Goal: Information Seeking & Learning: Learn about a topic

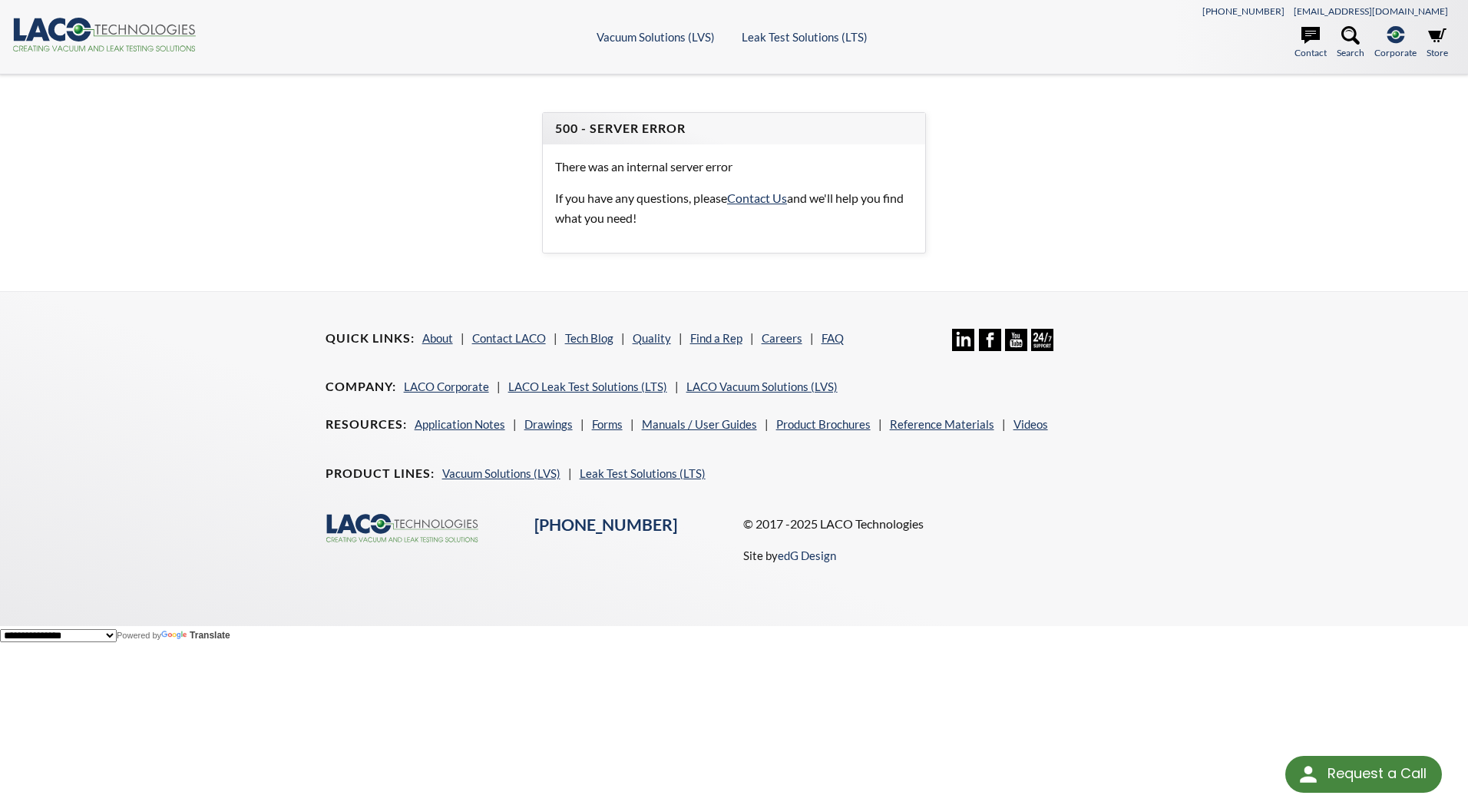
click at [74, 34] on icon at bounding box center [78, 30] width 25 height 24
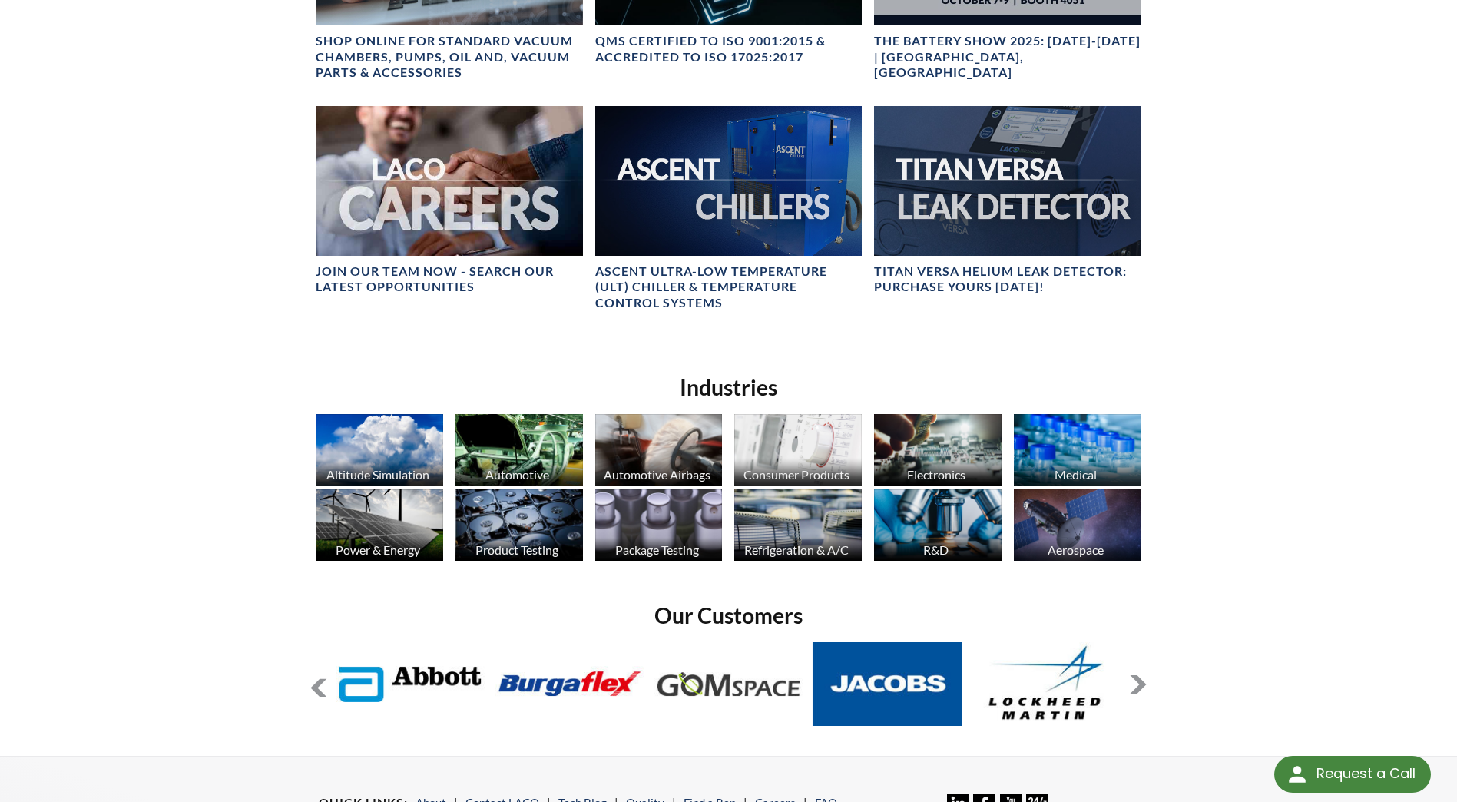
scroll to position [845, 0]
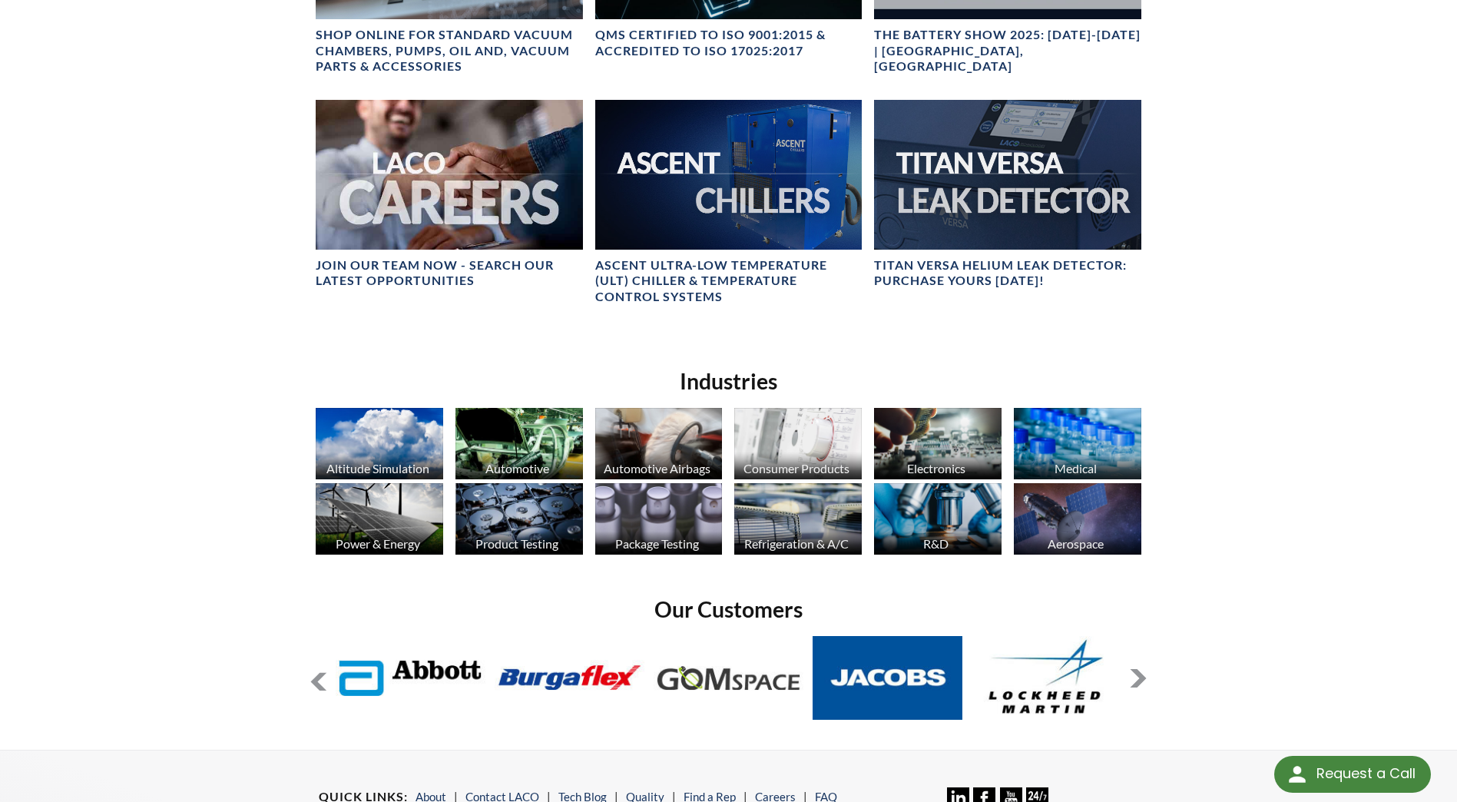
click at [1139, 676] on button at bounding box center [1138, 678] width 18 height 18
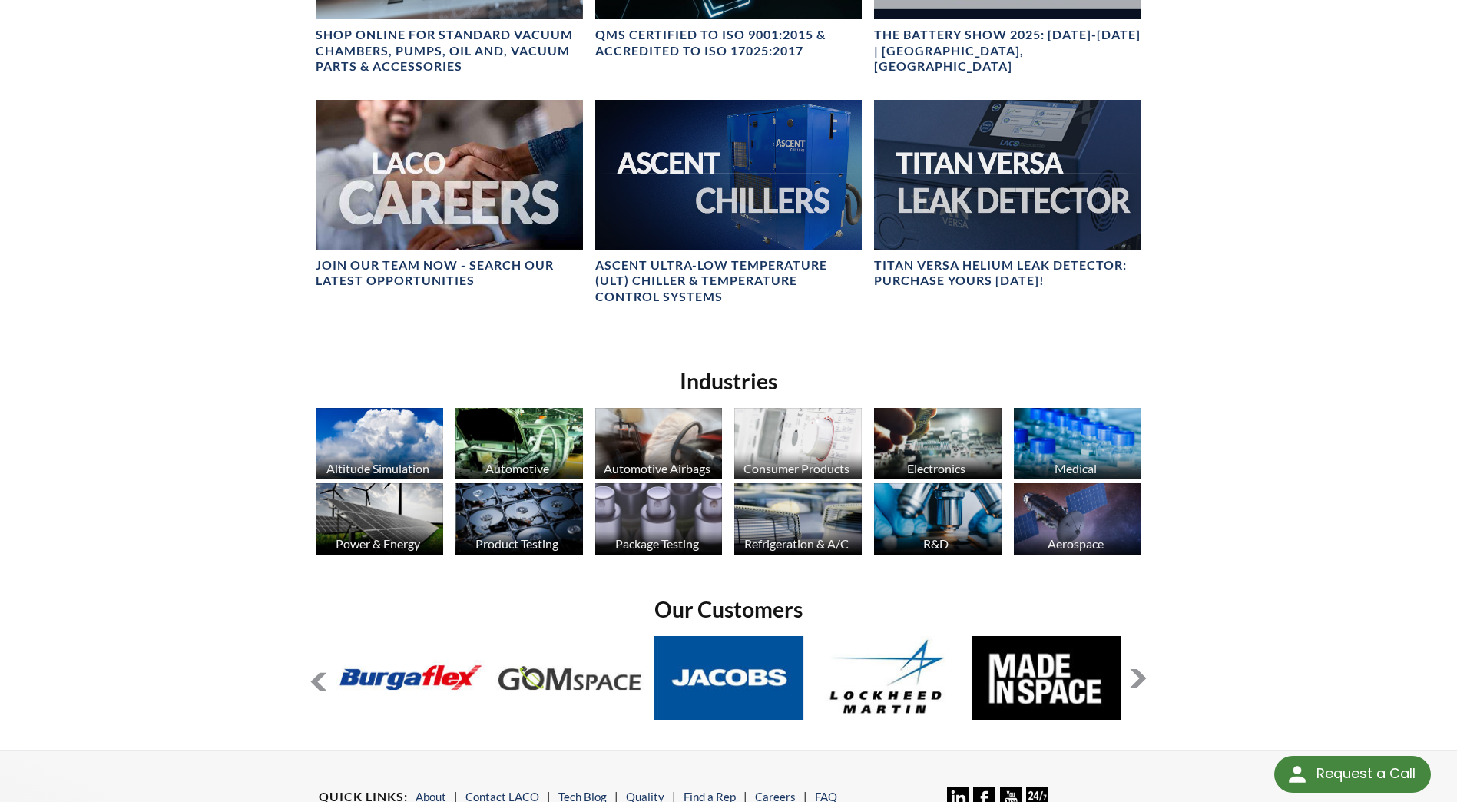
click at [1139, 676] on button at bounding box center [1138, 678] width 18 height 18
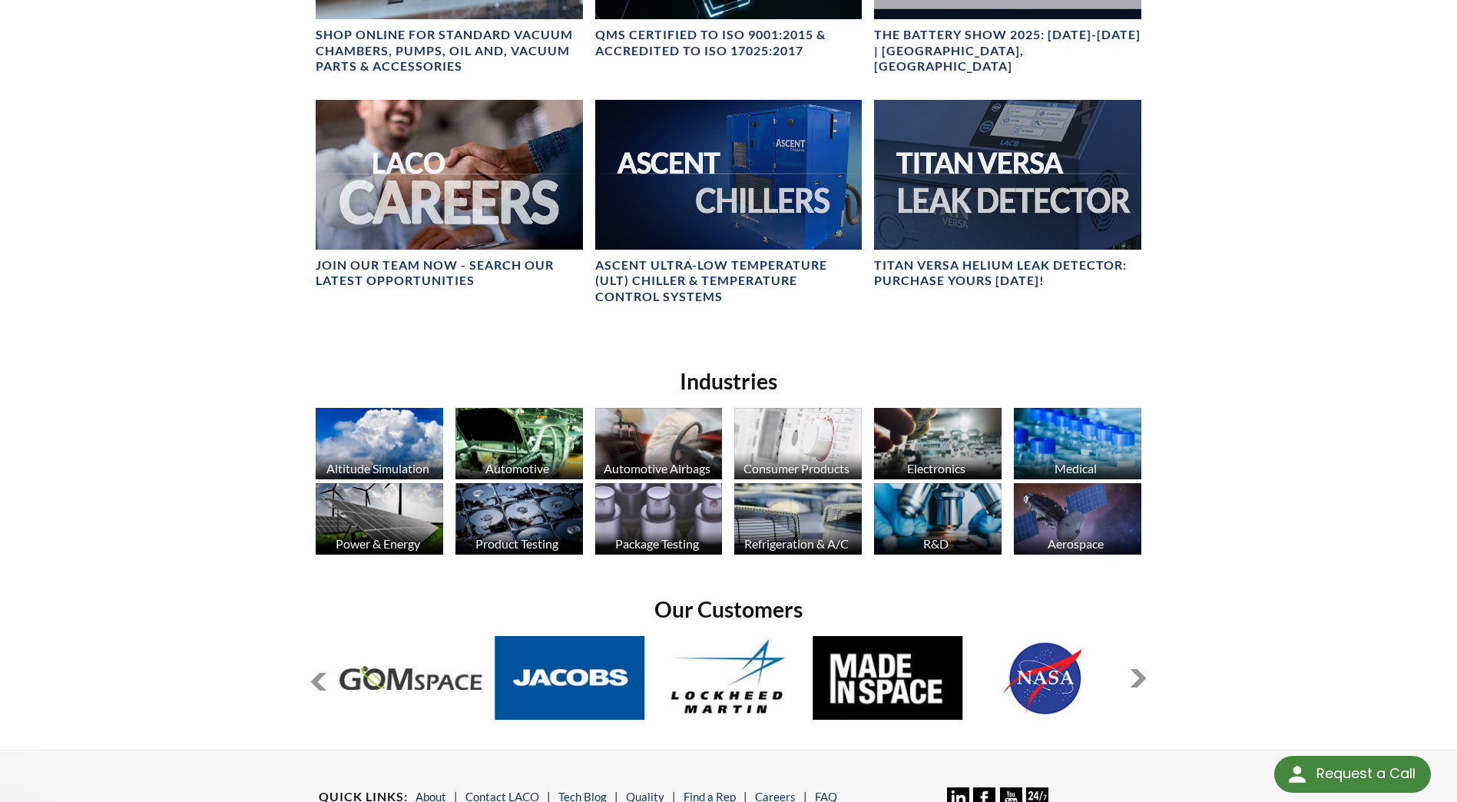
click at [1138, 677] on button at bounding box center [1138, 678] width 18 height 18
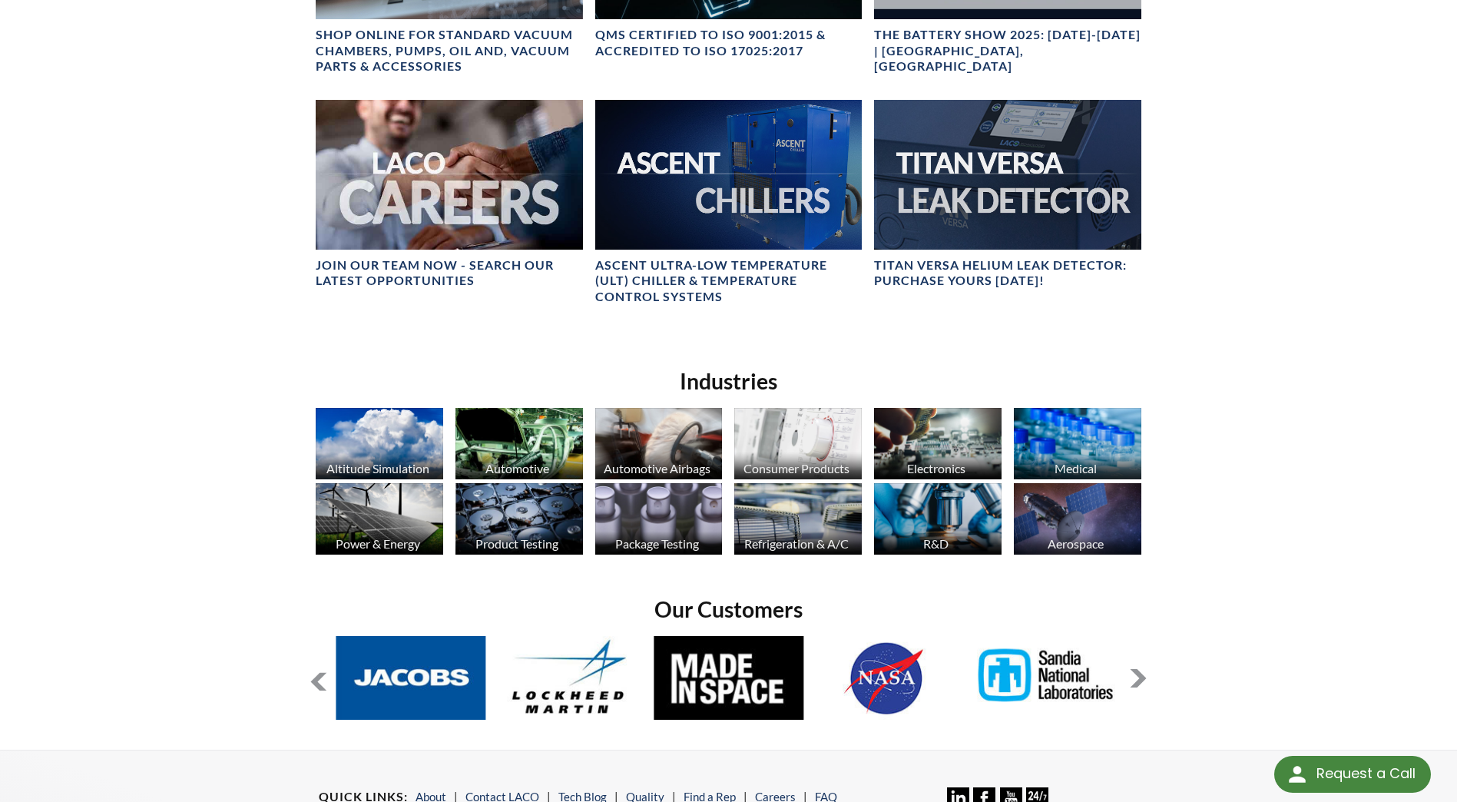
click at [1138, 677] on button at bounding box center [1138, 678] width 18 height 18
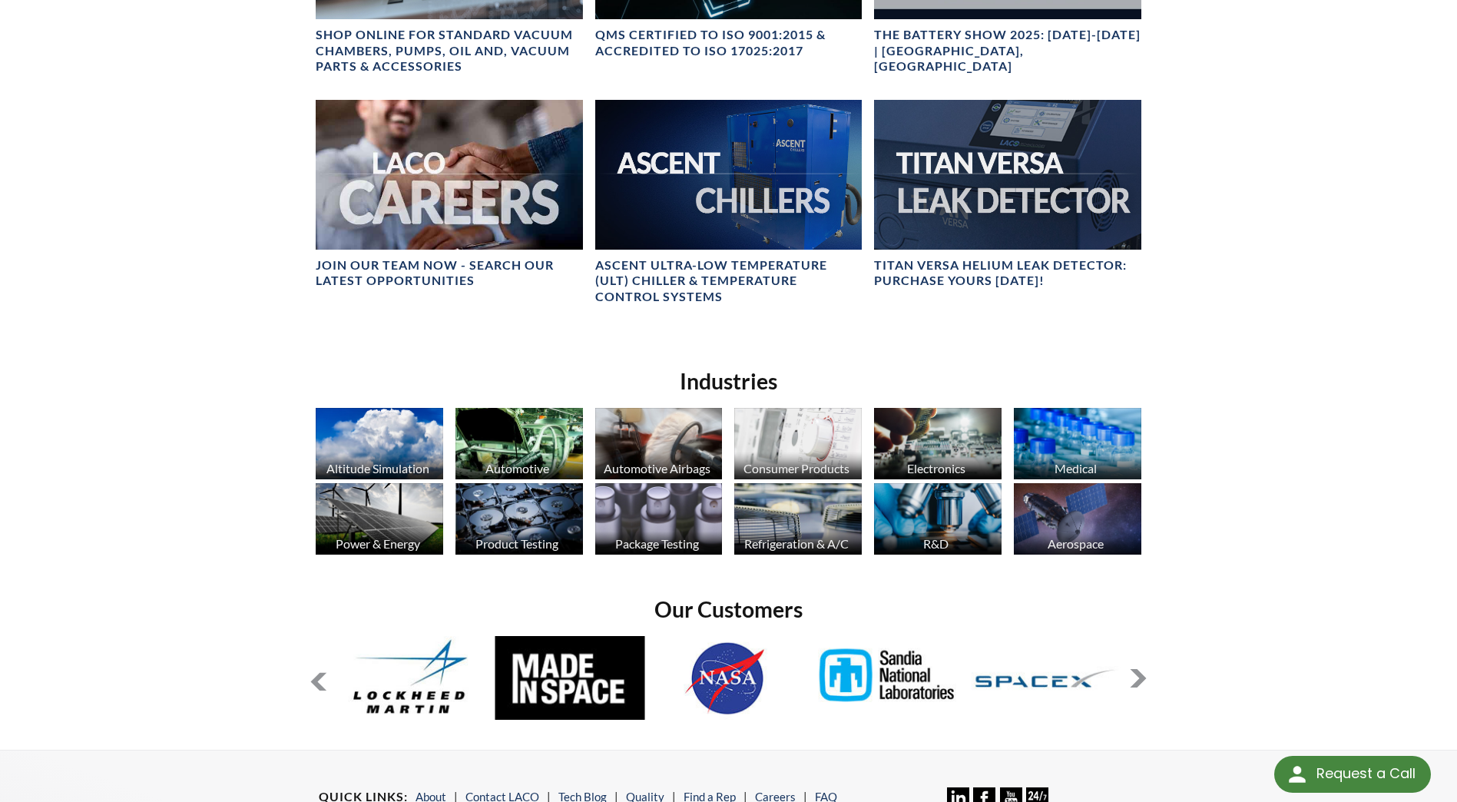
click at [1138, 677] on button at bounding box center [1138, 678] width 18 height 18
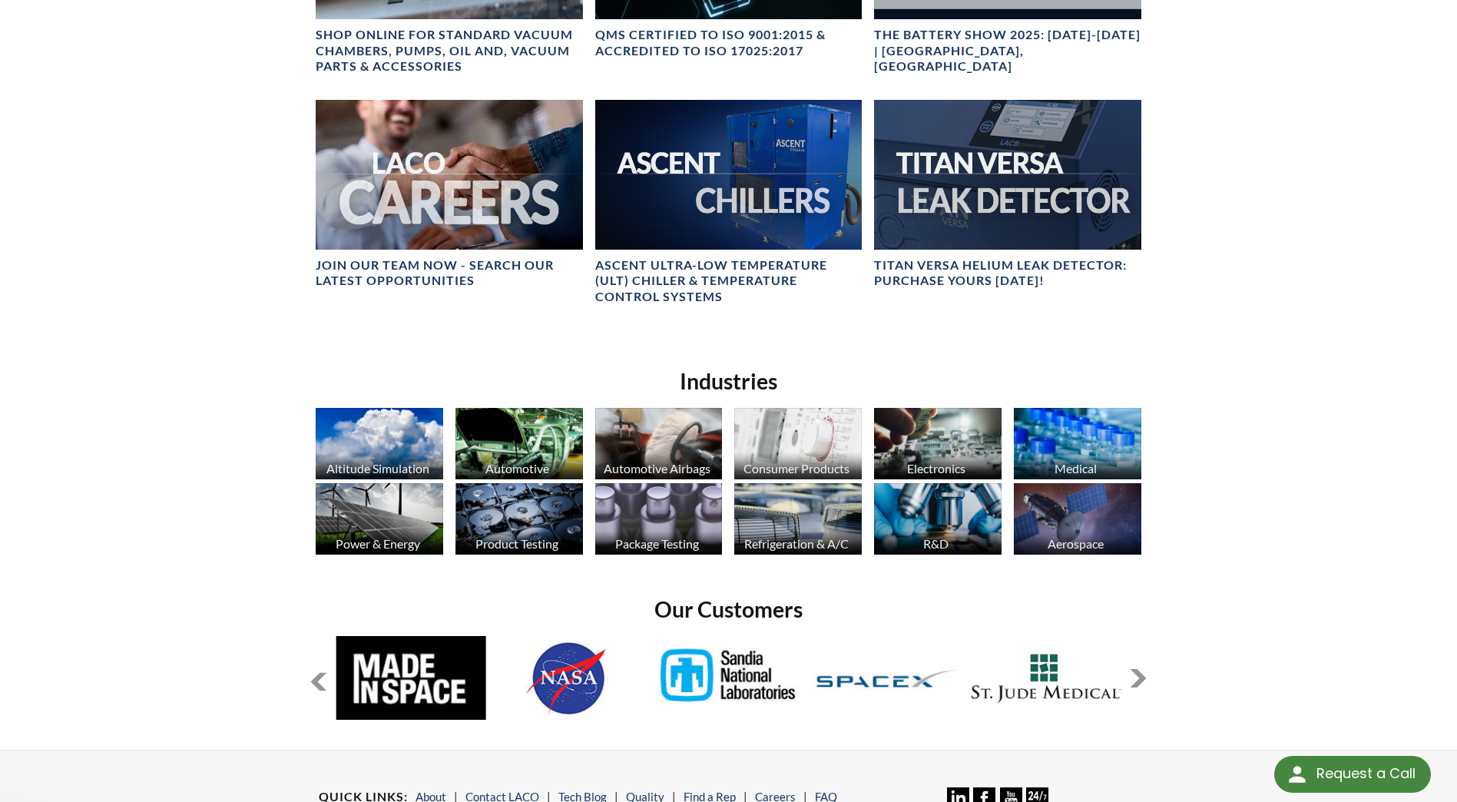
click at [1138, 677] on button at bounding box center [1138, 678] width 18 height 18
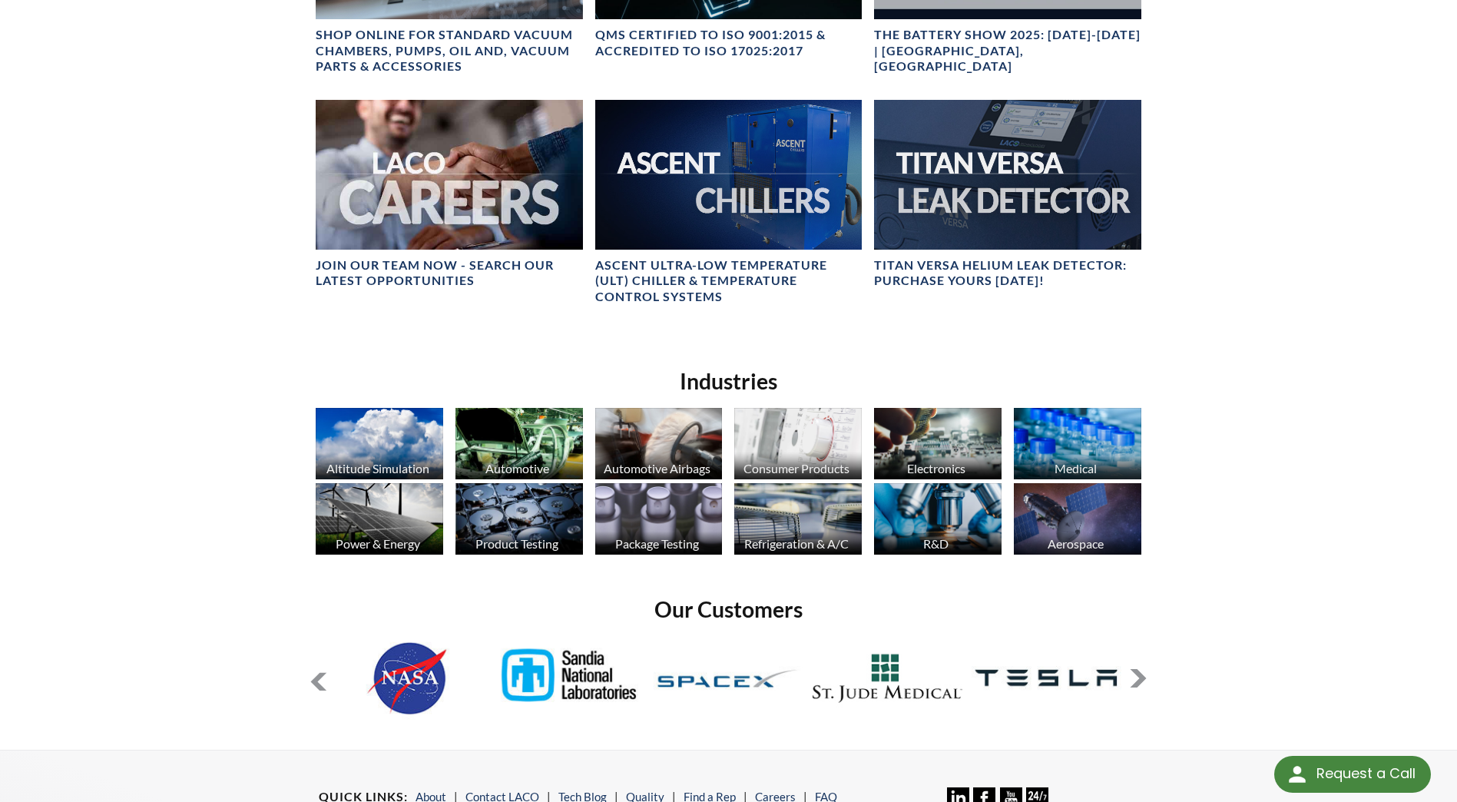
click at [1138, 677] on button at bounding box center [1138, 678] width 18 height 18
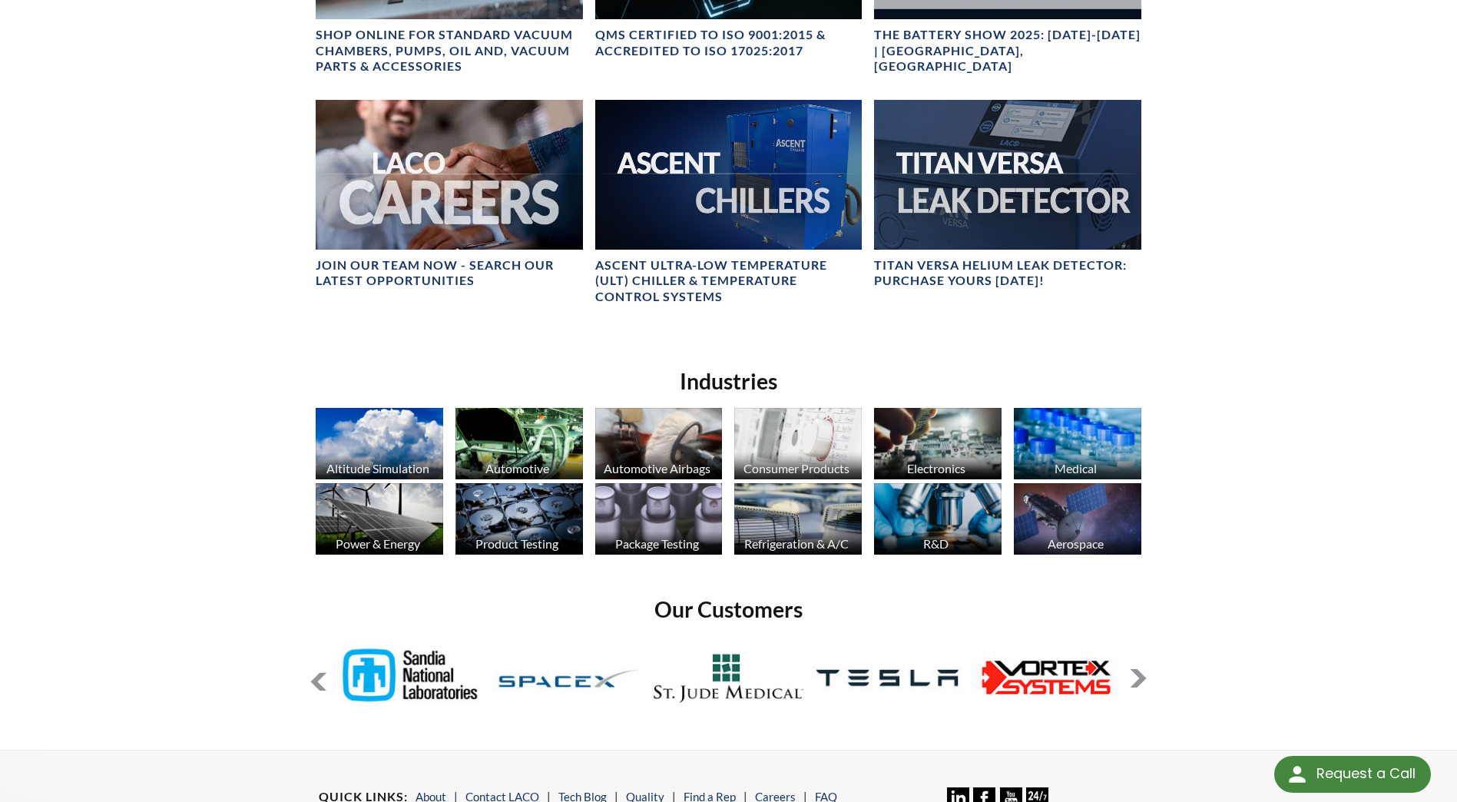
click at [1138, 677] on button at bounding box center [1138, 678] width 18 height 18
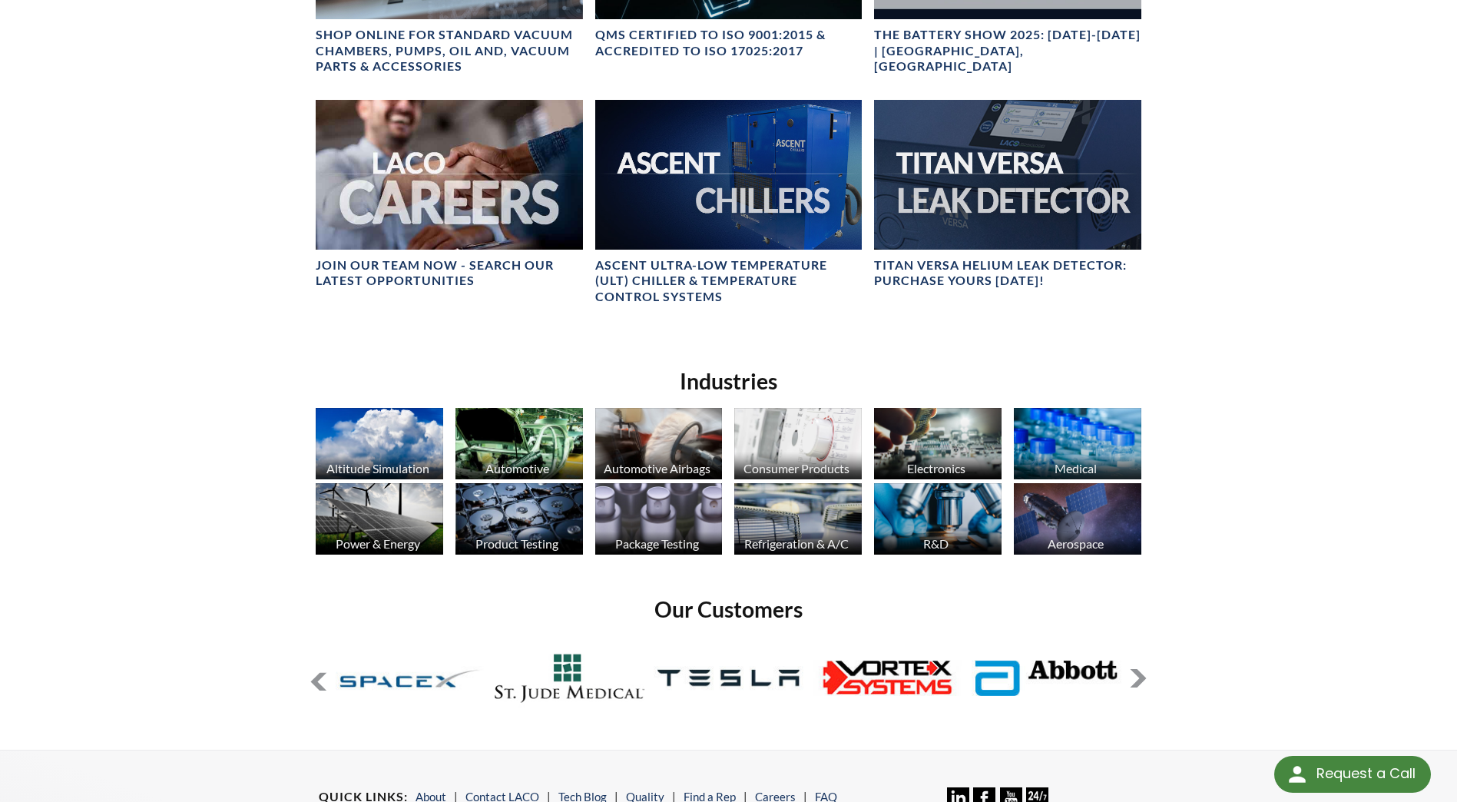
click at [1138, 677] on button at bounding box center [1138, 678] width 18 height 18
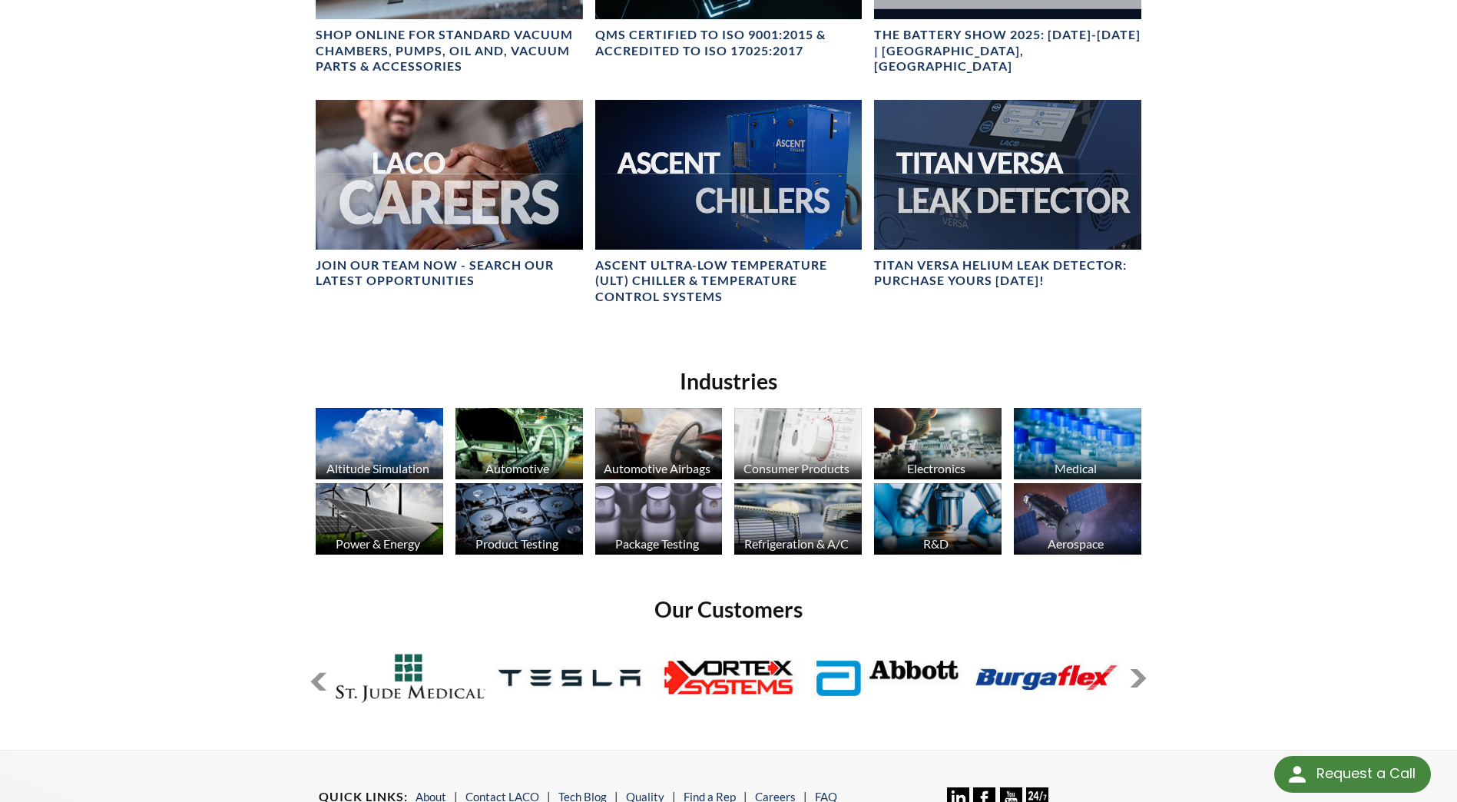
click at [1138, 677] on button at bounding box center [1138, 678] width 18 height 18
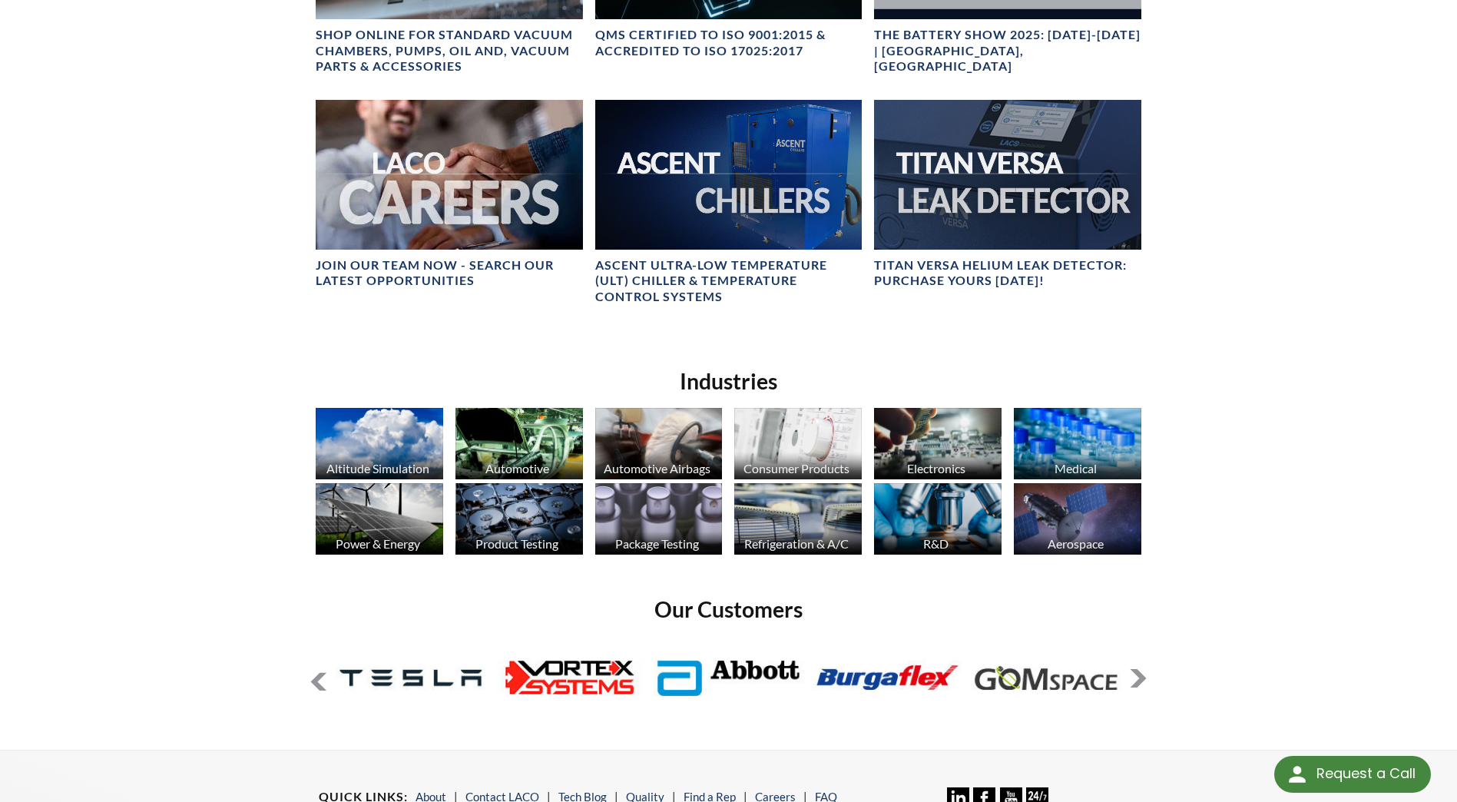
click at [1138, 677] on button at bounding box center [1138, 678] width 18 height 18
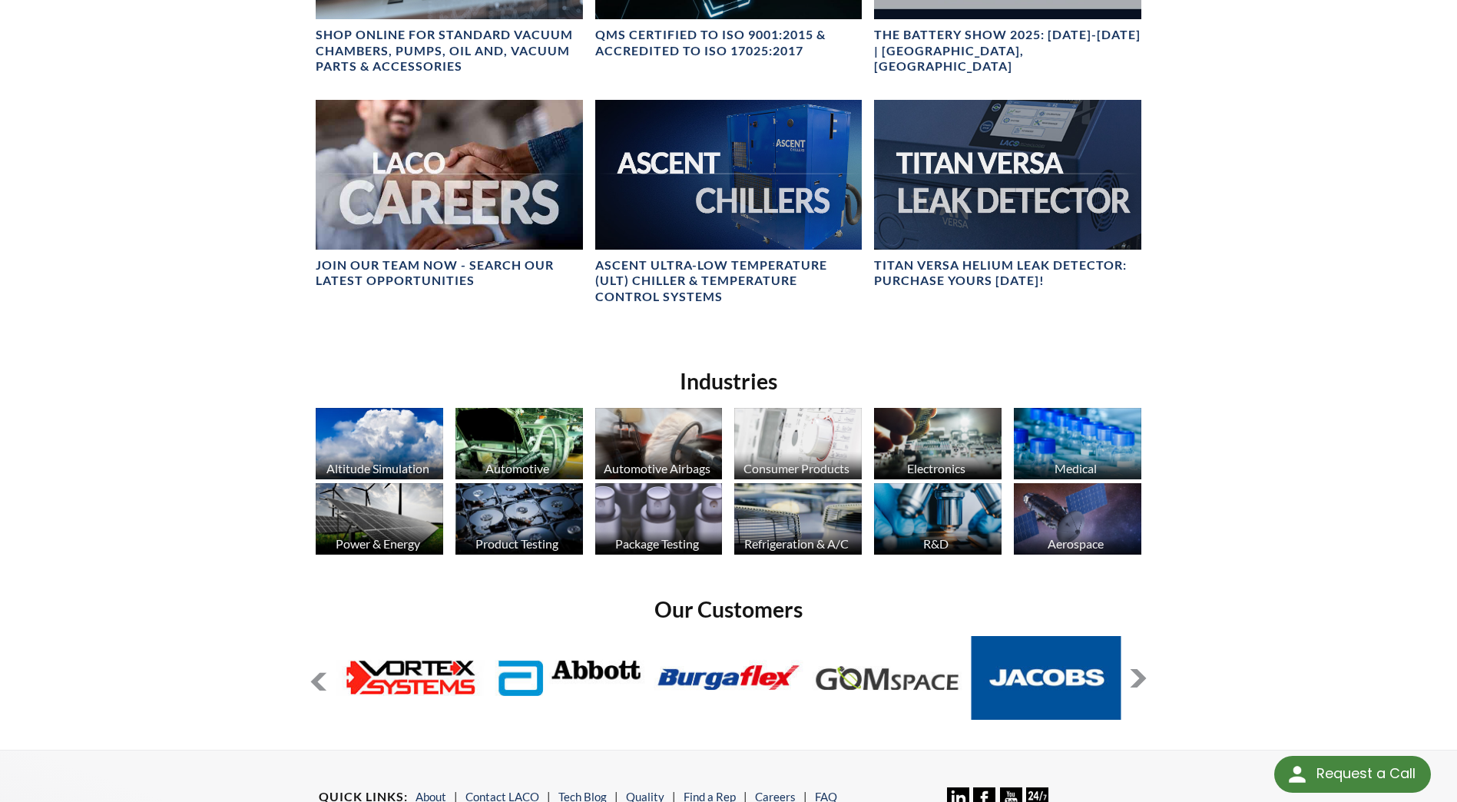
click at [1138, 677] on button at bounding box center [1138, 678] width 18 height 18
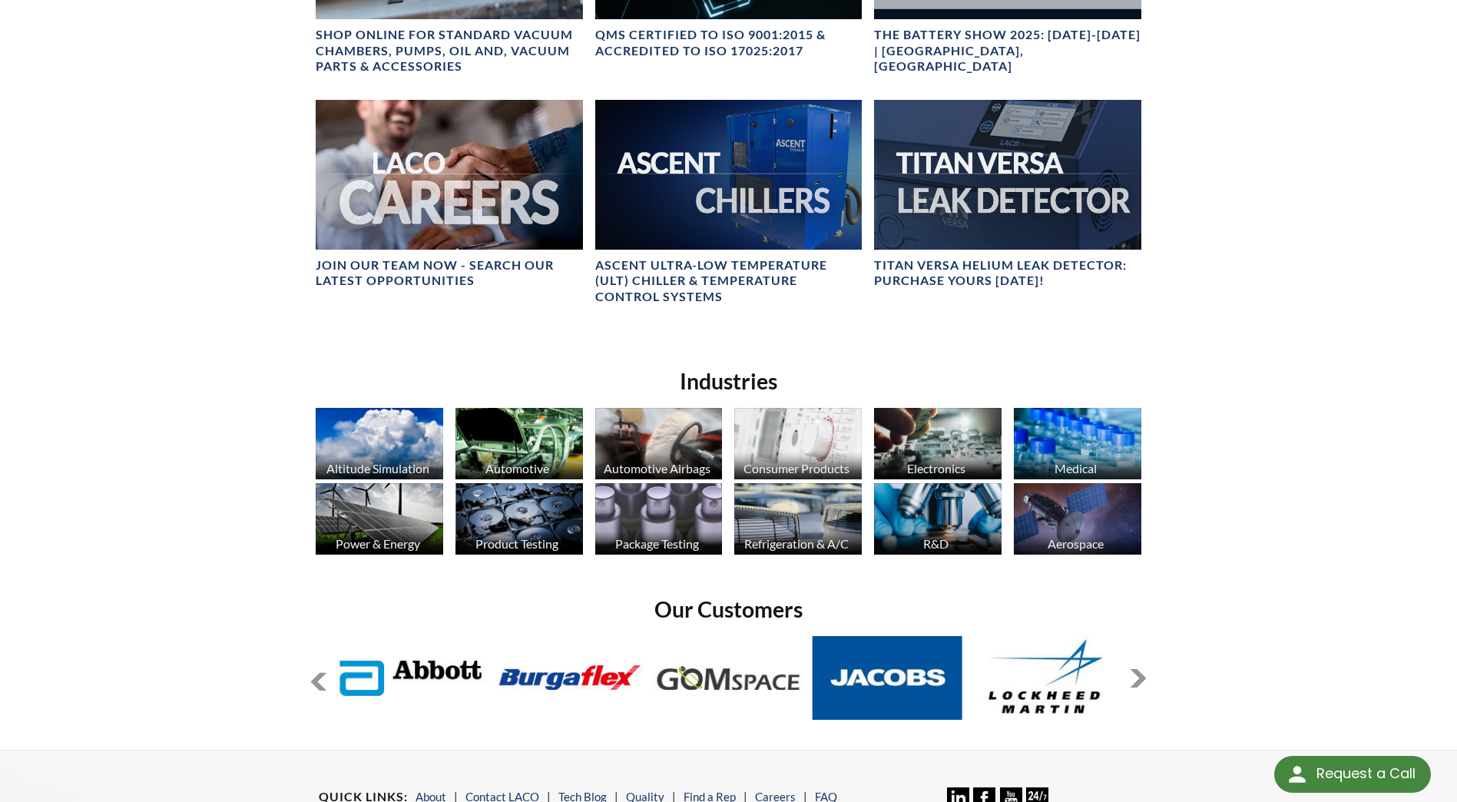
click at [1138, 677] on button at bounding box center [1138, 678] width 18 height 18
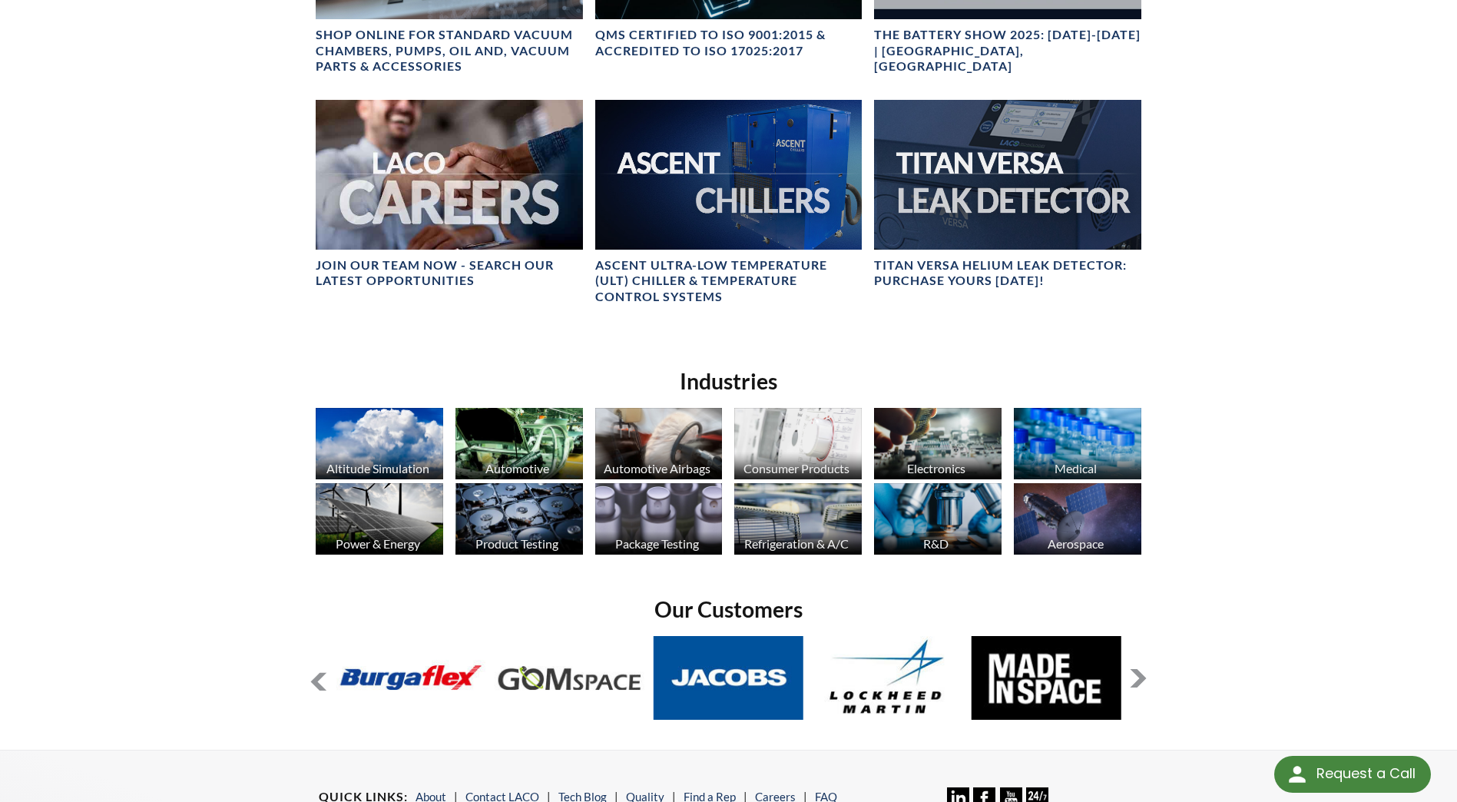
click at [1138, 677] on button at bounding box center [1138, 678] width 18 height 18
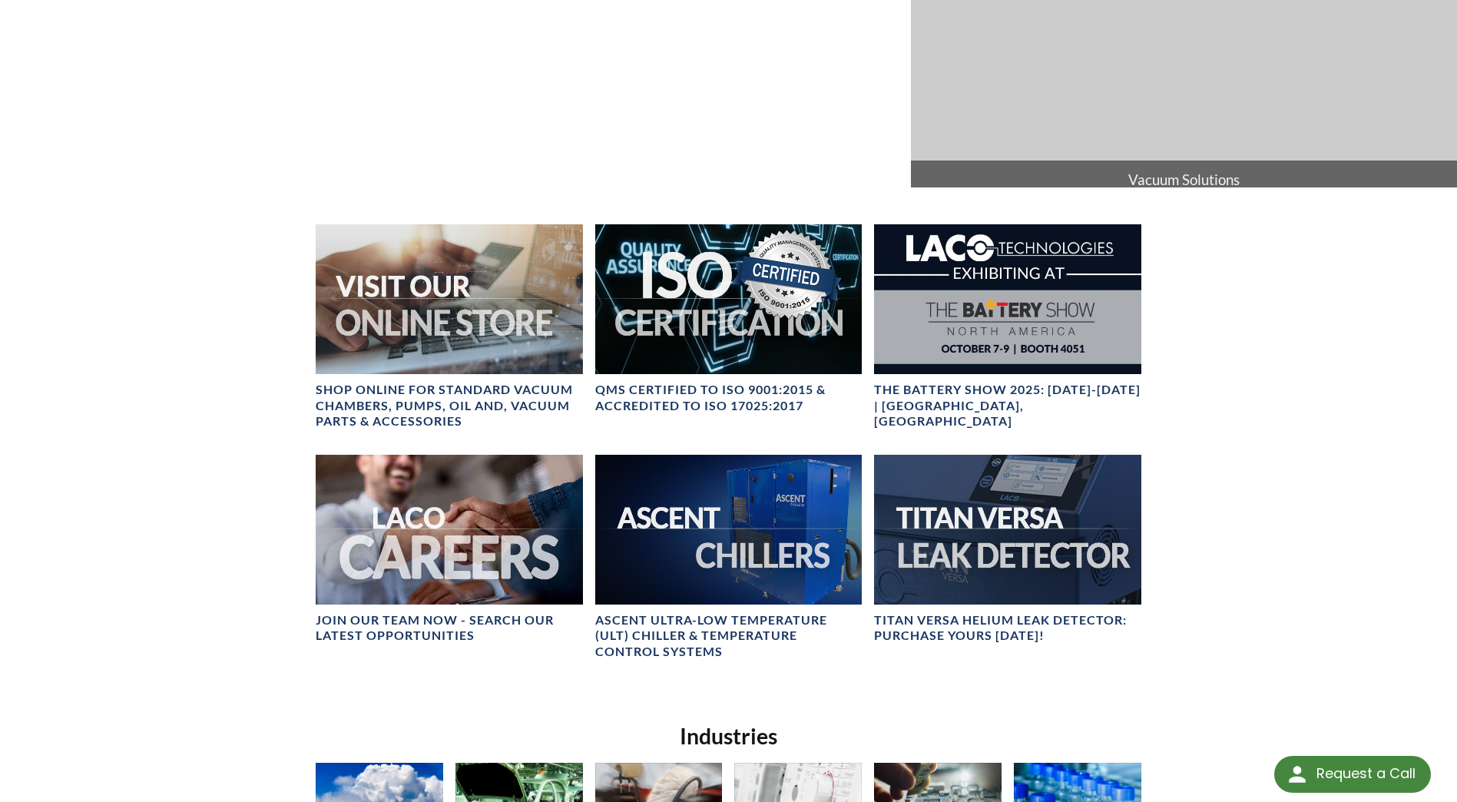
scroll to position [0, 0]
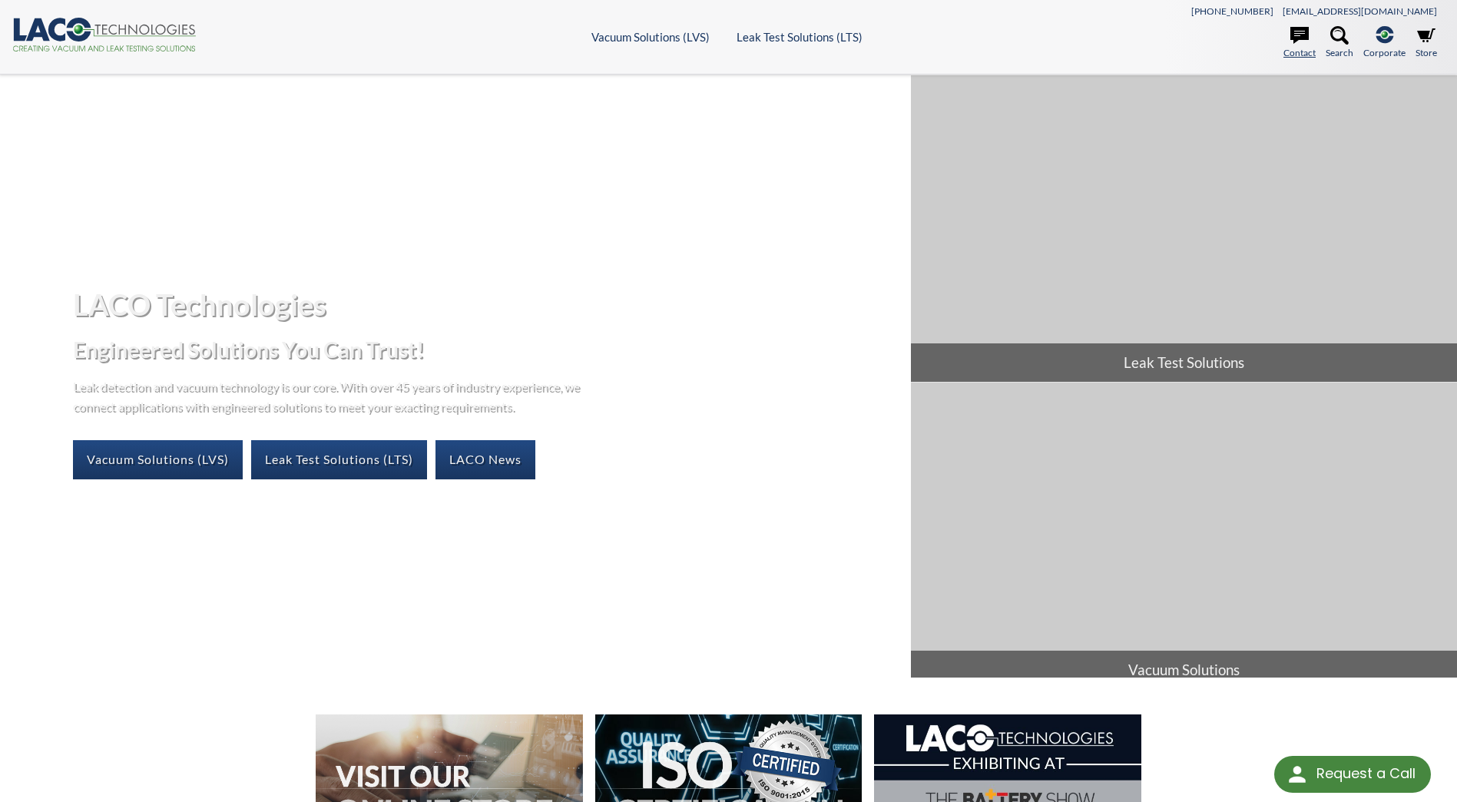
click at [1307, 36] on icon at bounding box center [1299, 35] width 18 height 17
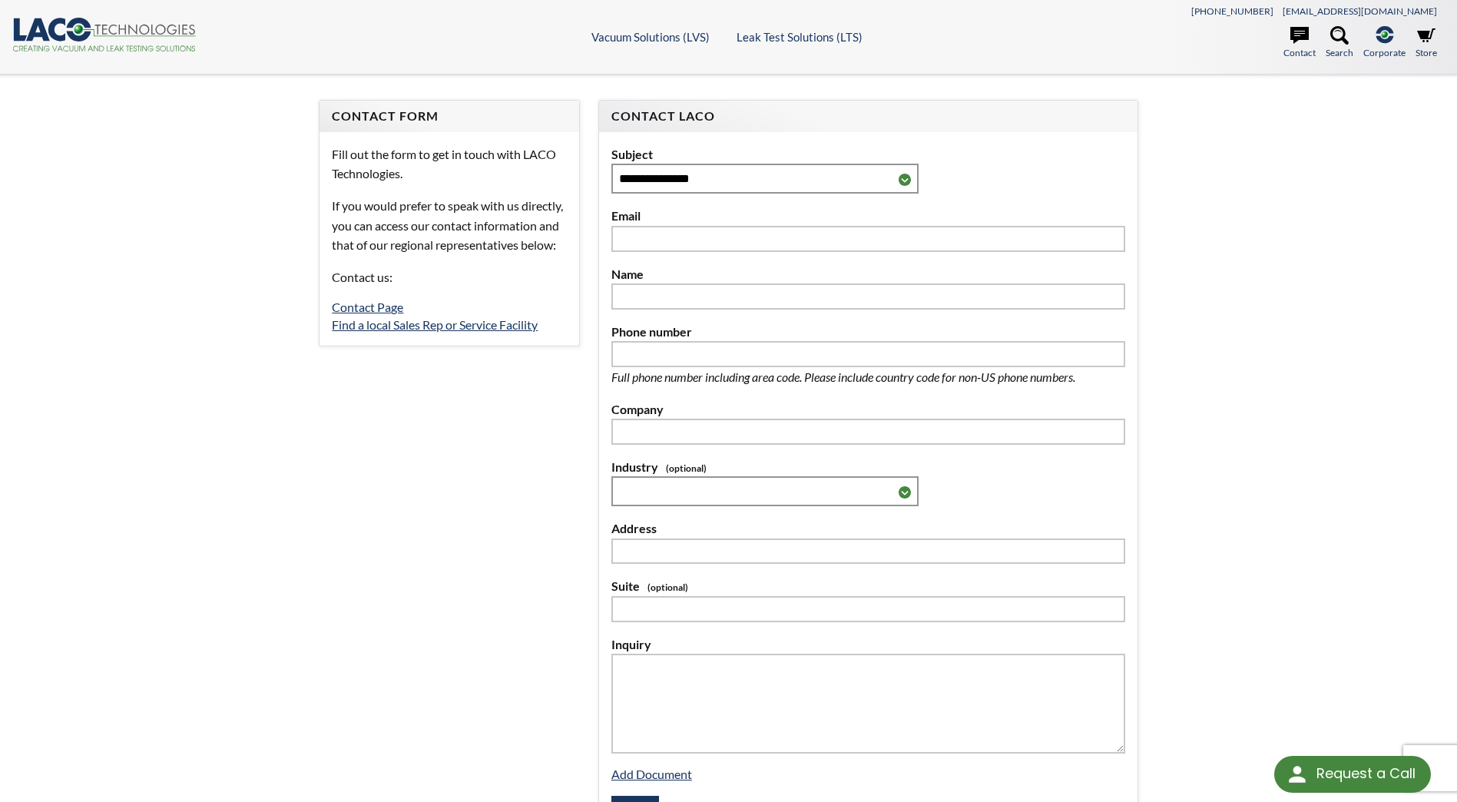
click at [76, 28] on circle at bounding box center [78, 29] width 9 height 9
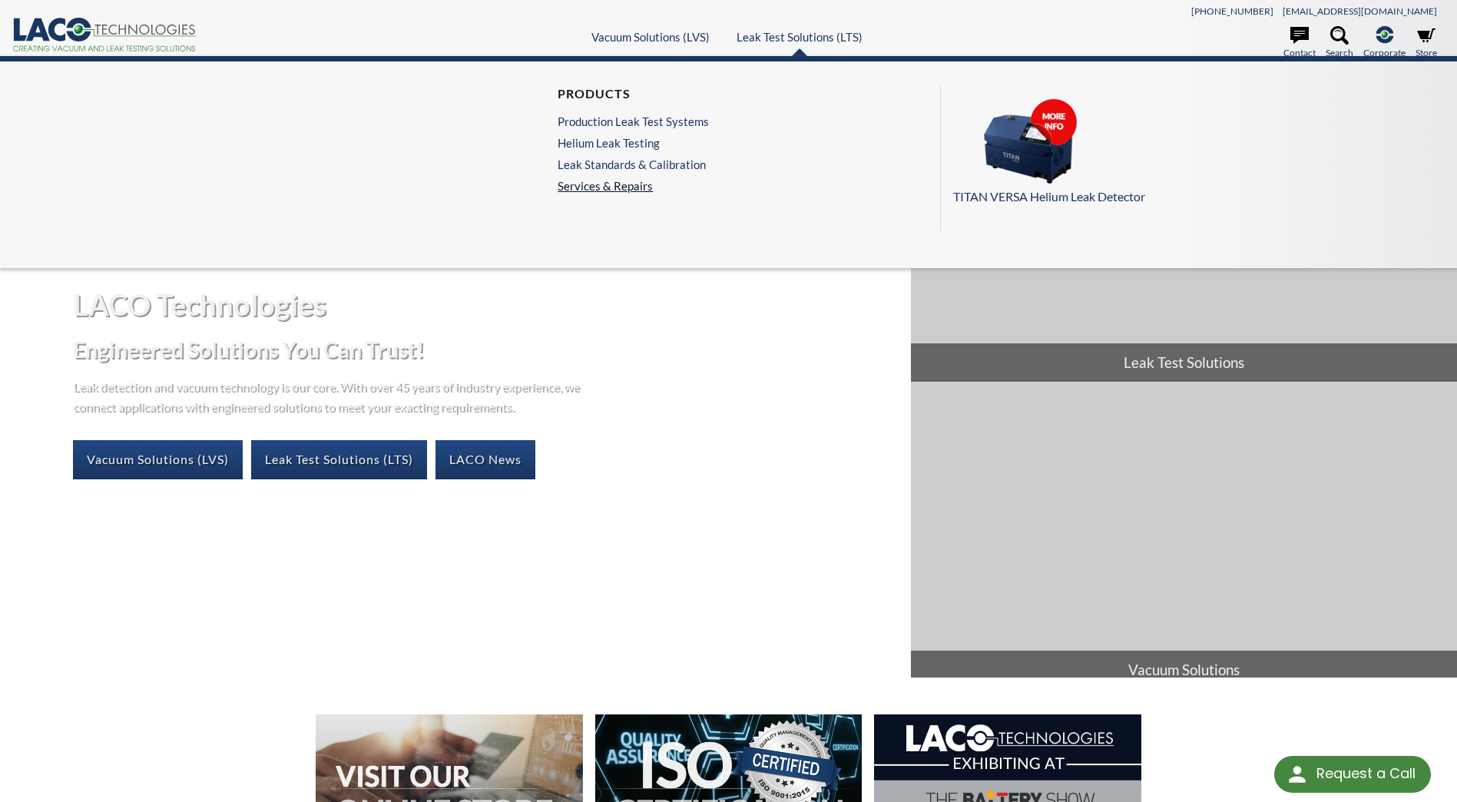
click at [617, 190] on link "Services & Repairs" at bounding box center [636, 186] width 159 height 14
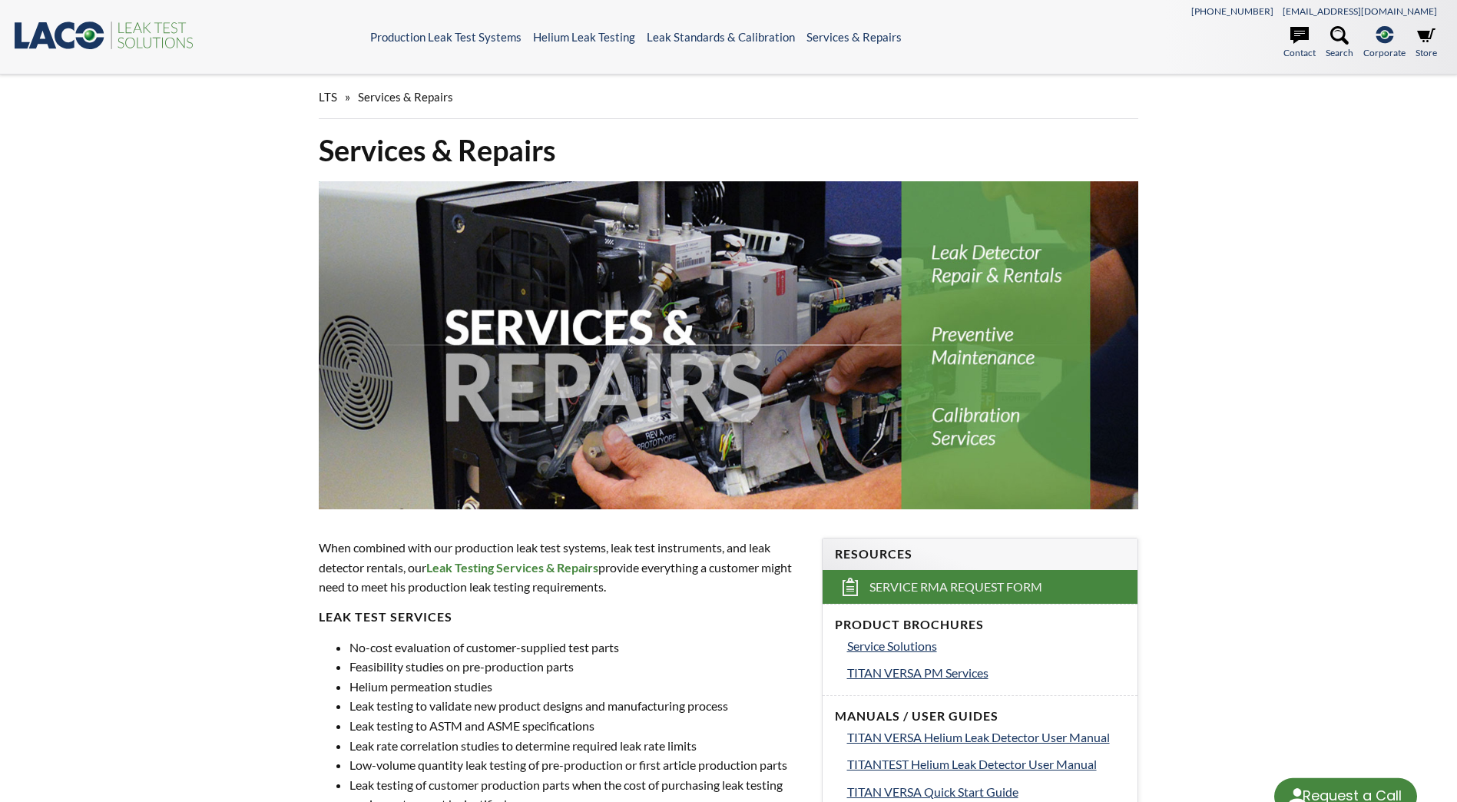
select select "Language Translate Widget"
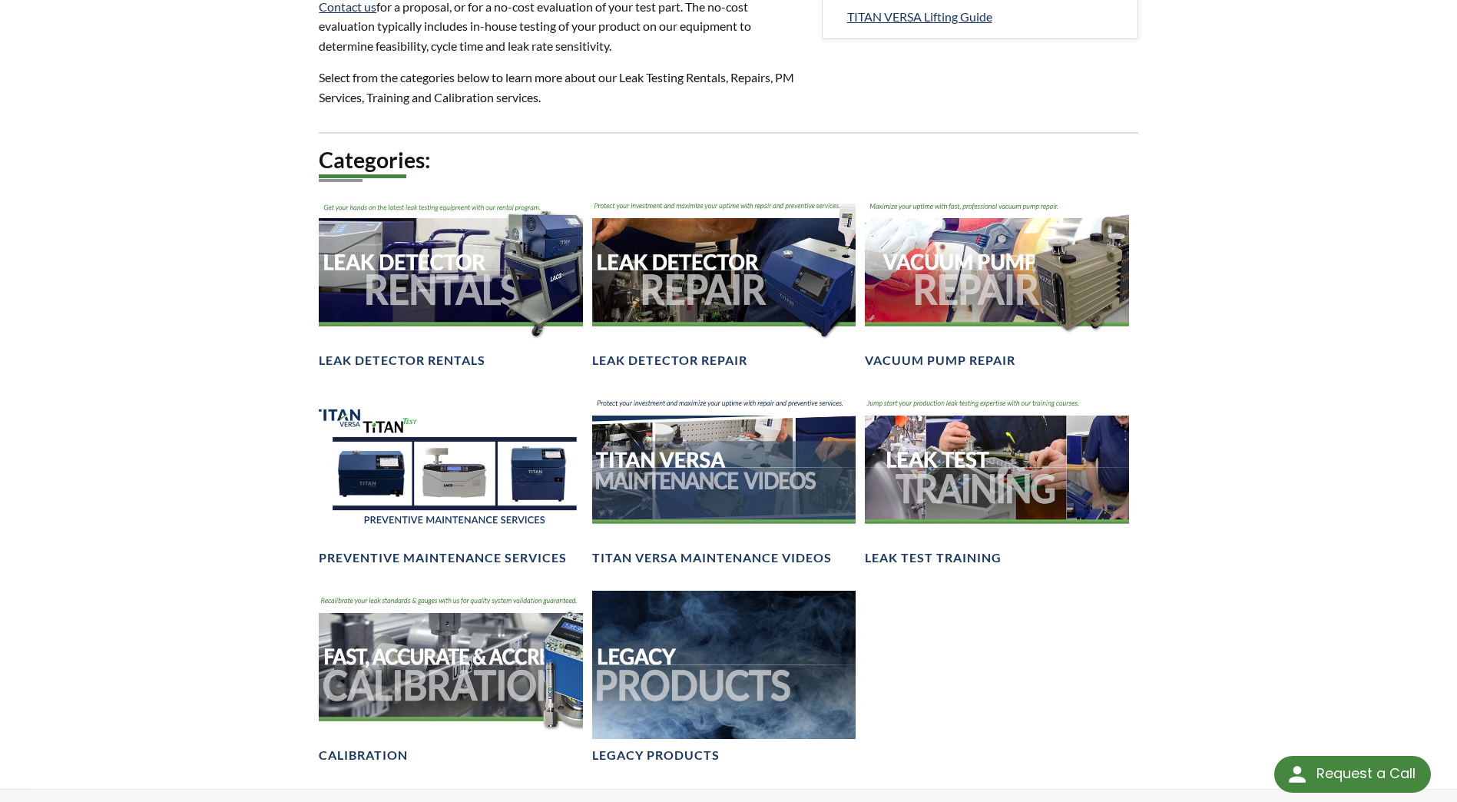
scroll to position [998, 0]
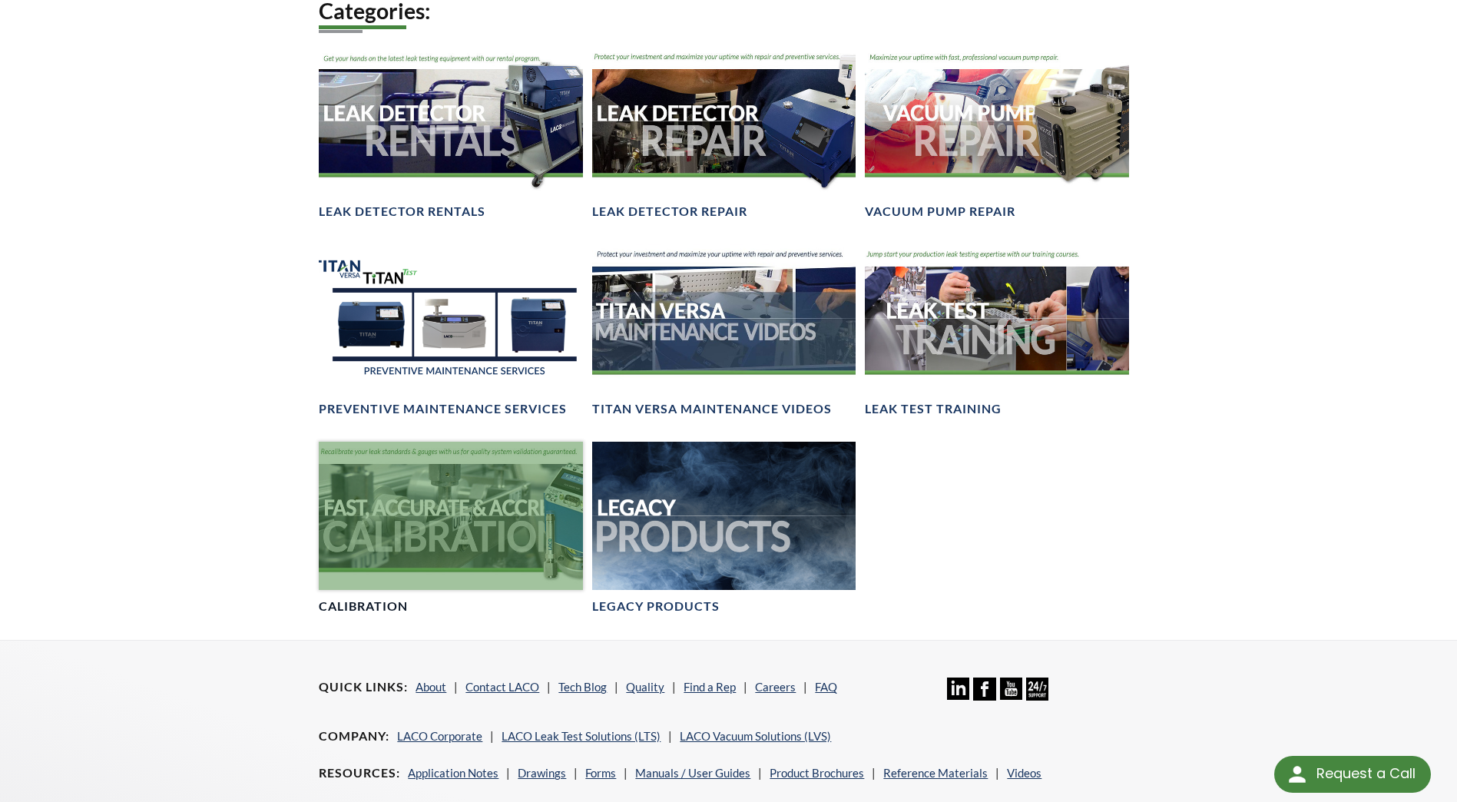
click at [412, 545] on div at bounding box center [450, 515] width 263 height 148
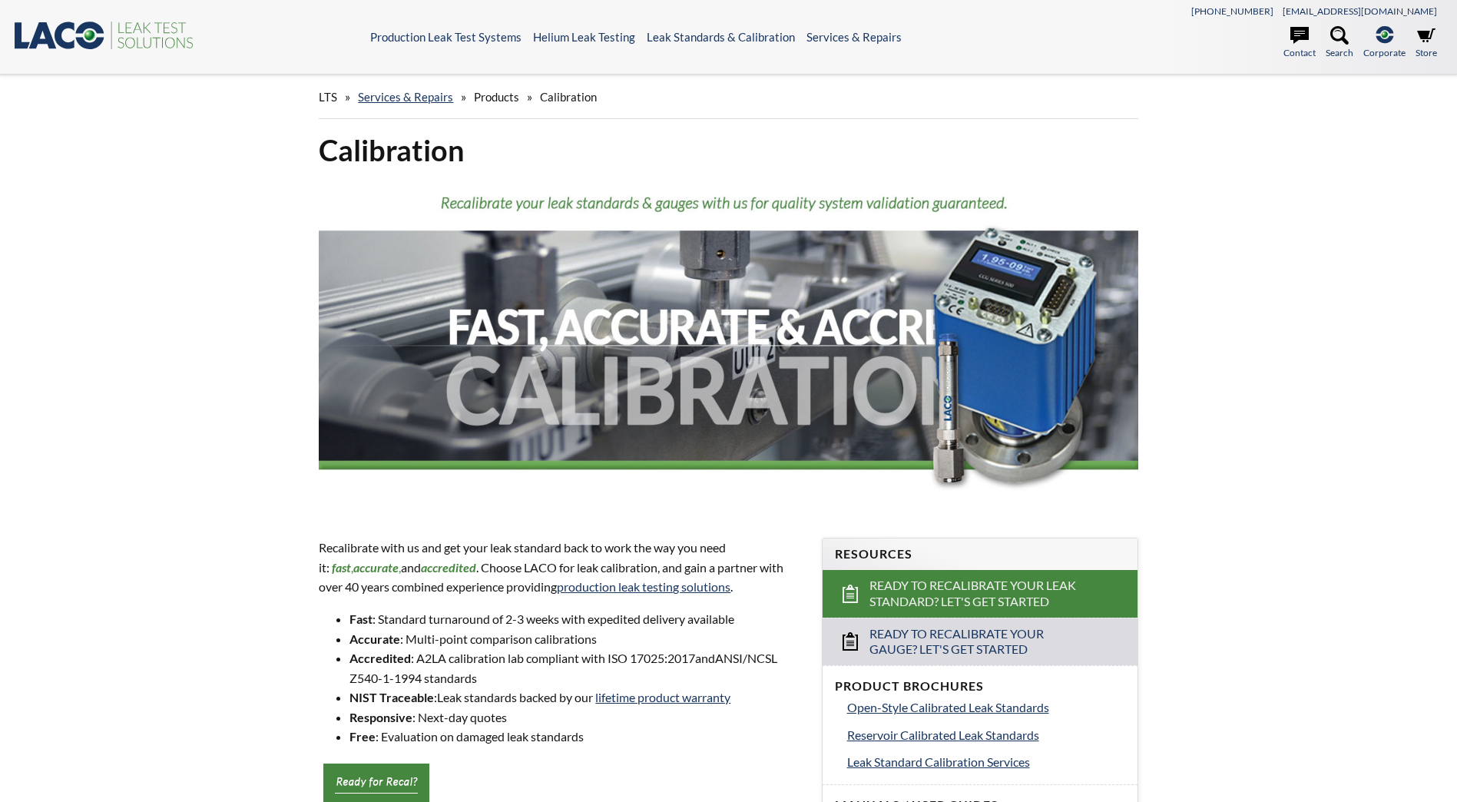
select select "Language Translate Widget"
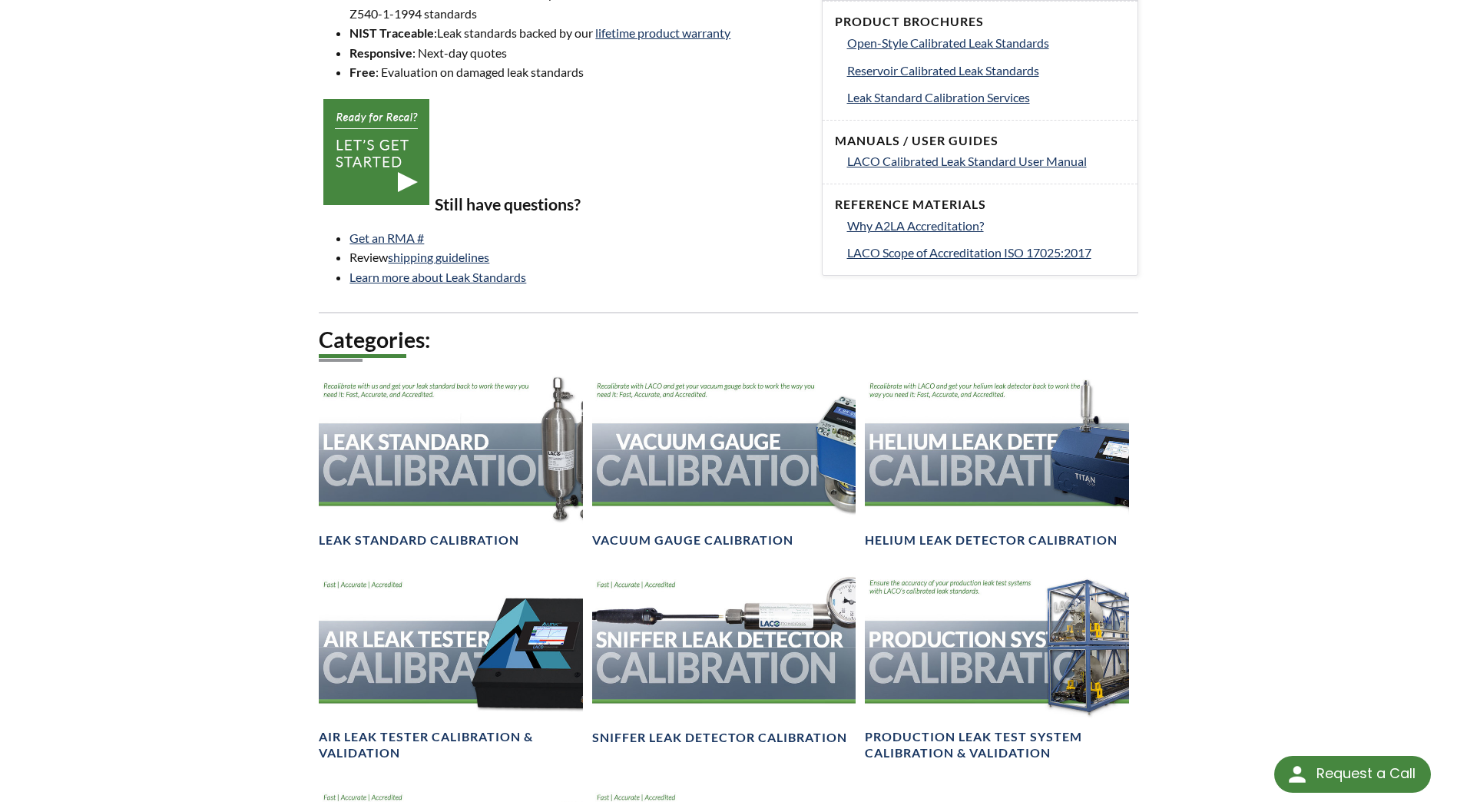
scroll to position [691, 0]
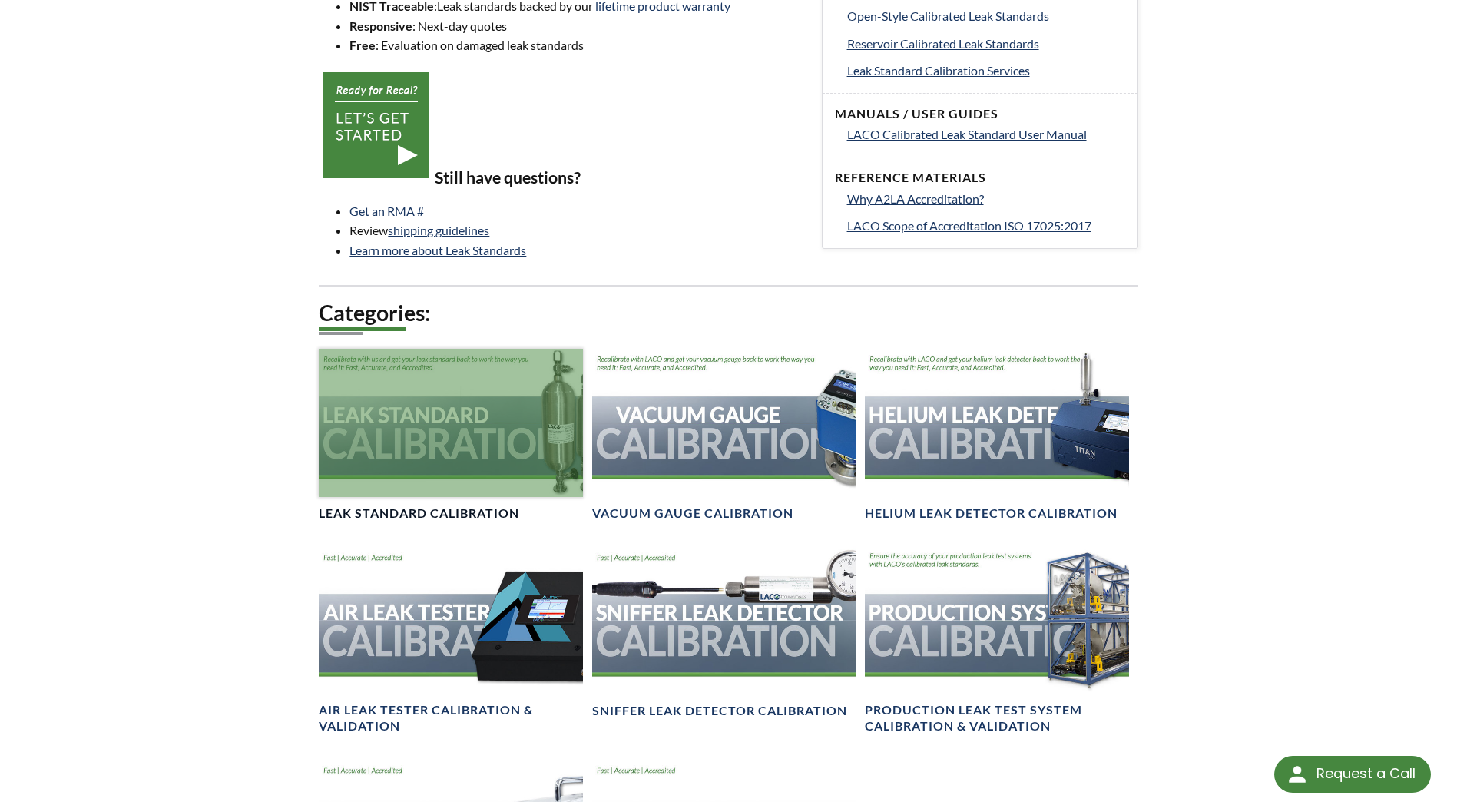
click at [445, 439] on div at bounding box center [450, 423] width 263 height 148
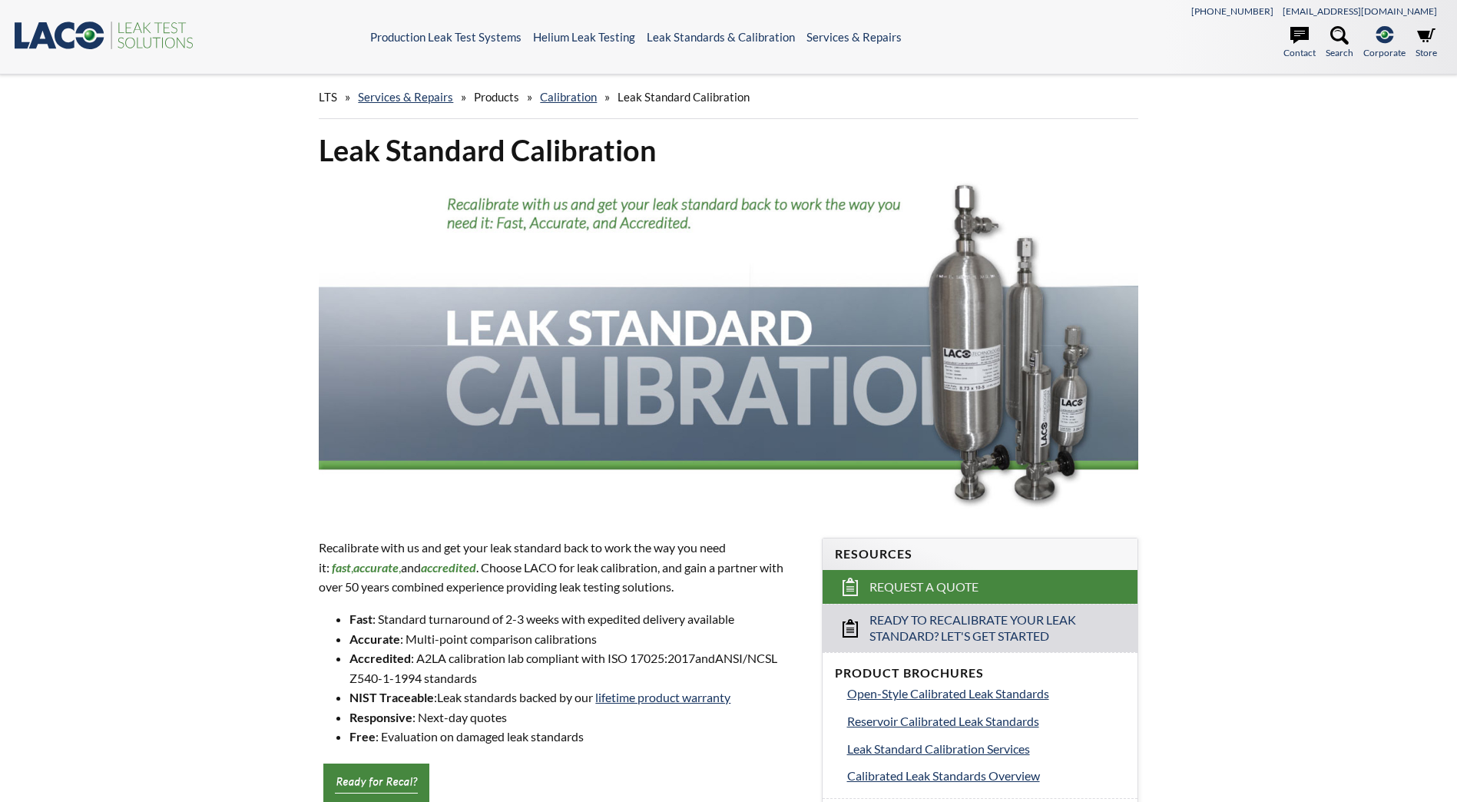
select select "Language Translate Widget"
